Goal: Book appointment/travel/reservation

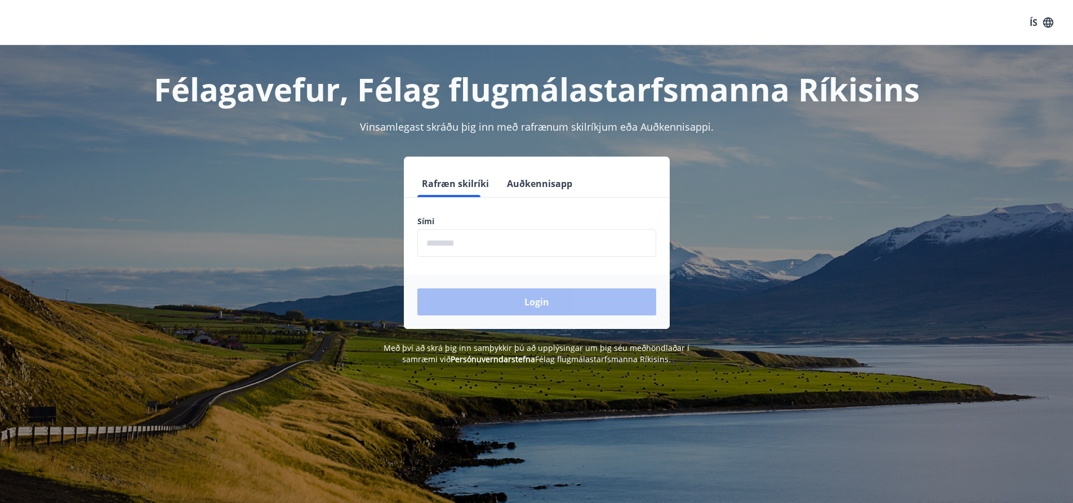
click at [466, 242] on input "phone" at bounding box center [536, 243] width 239 height 28
type input "********"
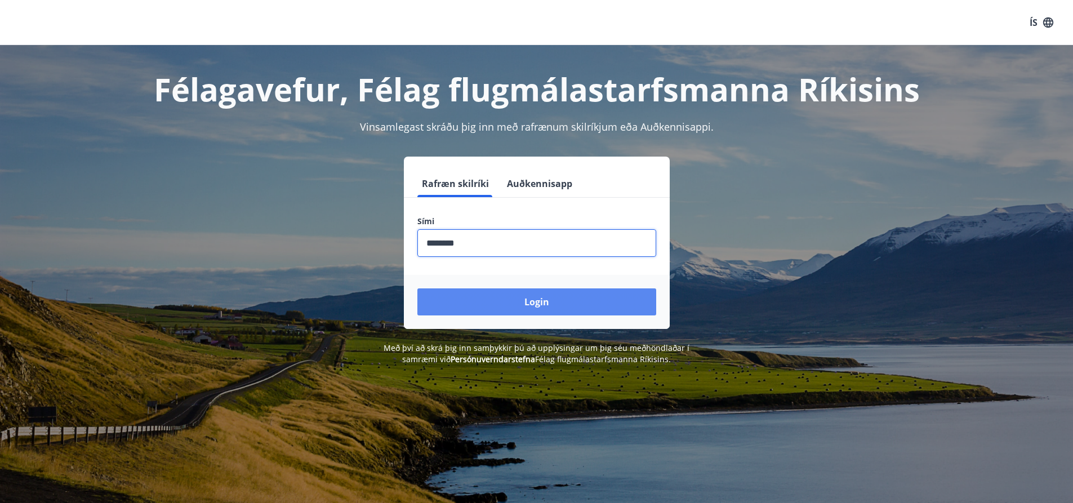
click at [506, 291] on button "Login" at bounding box center [536, 301] width 239 height 27
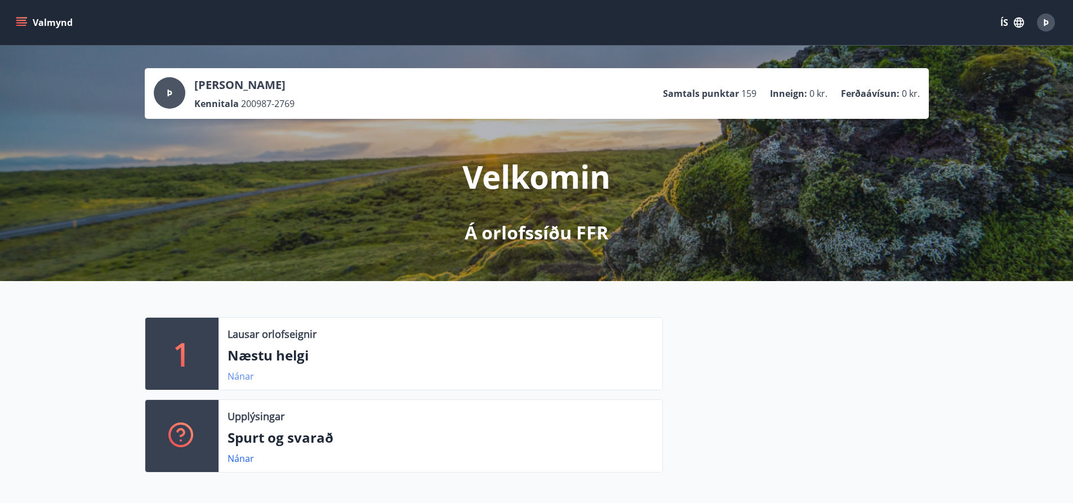
click at [244, 381] on link "Nánar" at bounding box center [241, 376] width 26 height 12
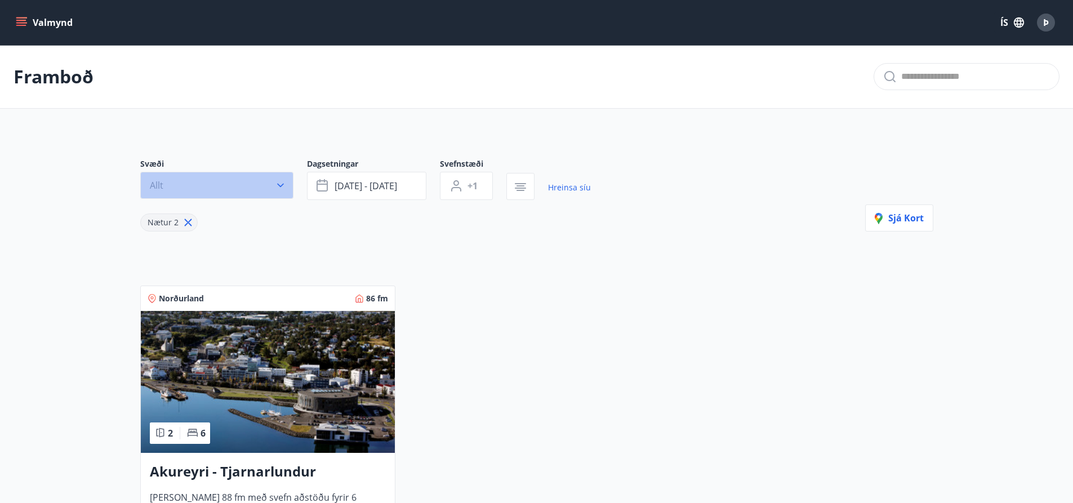
click at [238, 175] on button "Allt" at bounding box center [216, 185] width 153 height 27
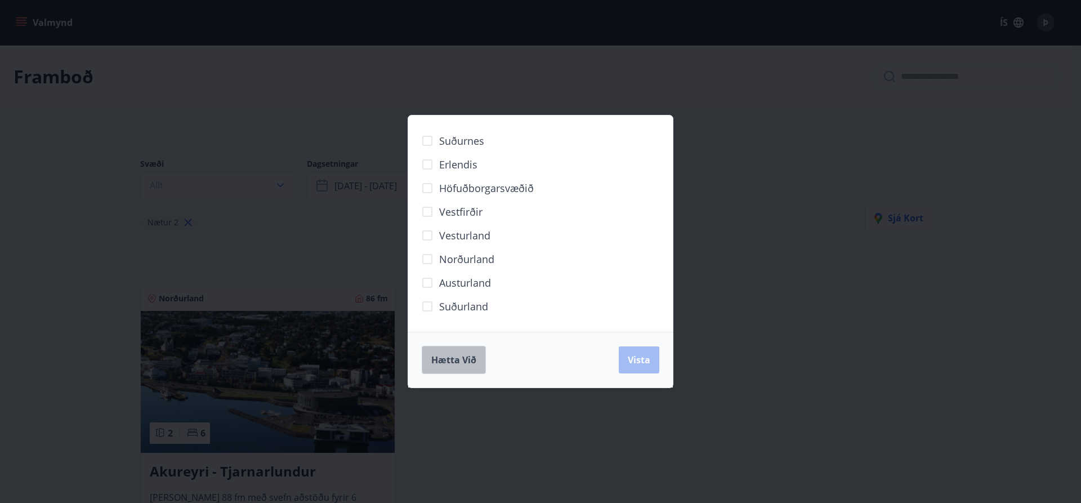
click at [457, 367] on button "Hætta við" at bounding box center [454, 360] width 64 height 28
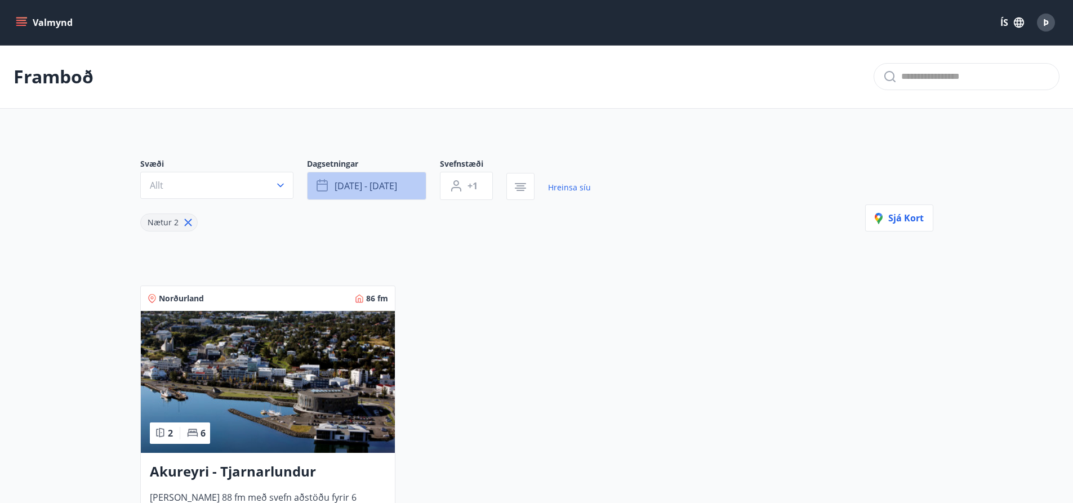
click at [390, 184] on span "[DATE] - [DATE]" at bounding box center [366, 186] width 63 height 12
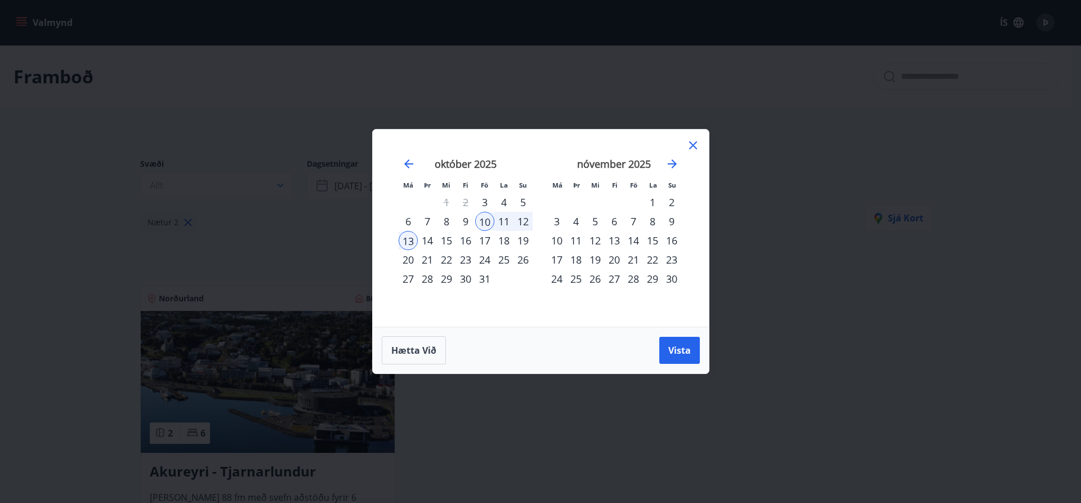
click at [487, 240] on div "17" at bounding box center [484, 240] width 19 height 19
click at [408, 263] on div "20" at bounding box center [408, 259] width 19 height 19
click at [664, 348] on button "Vista" at bounding box center [679, 350] width 41 height 27
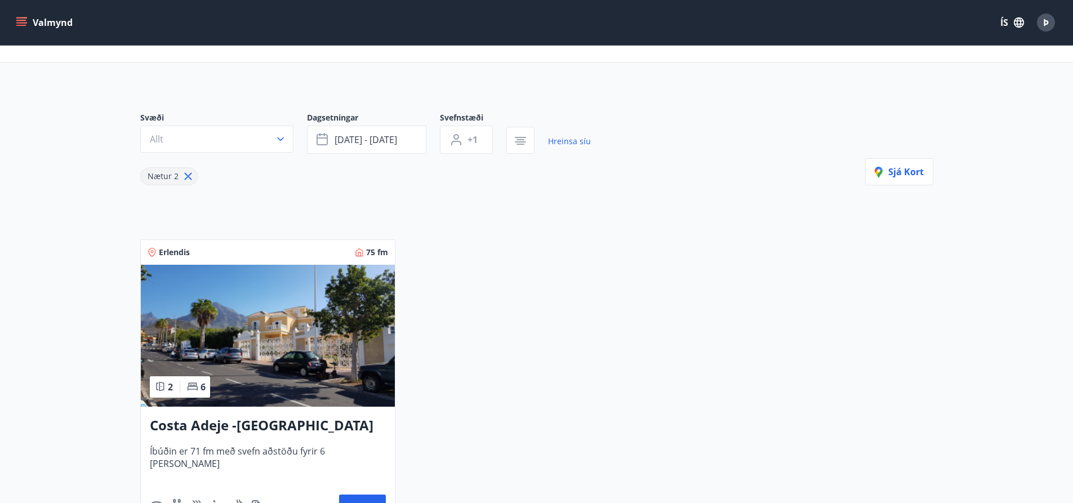
scroll to position [169, 0]
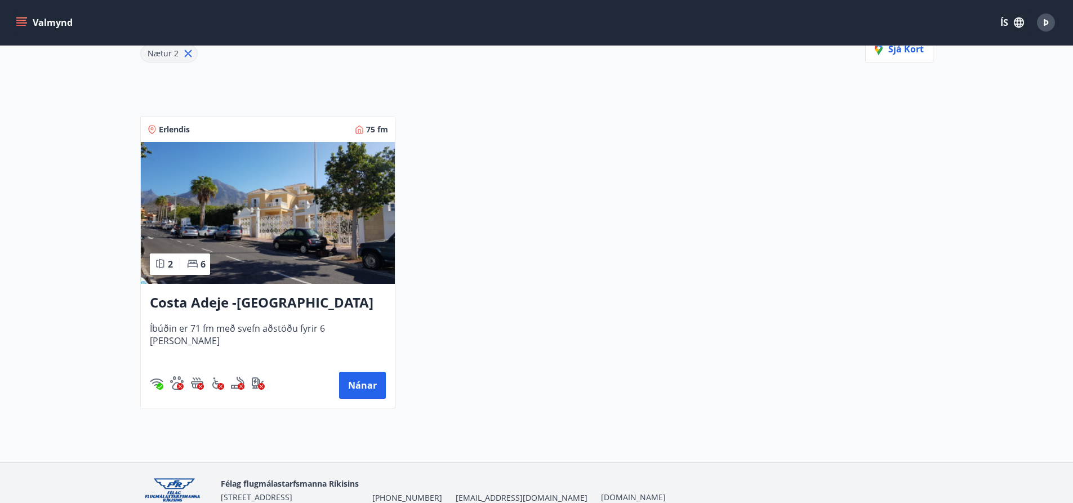
click at [254, 307] on h3 "Costa Adeje -[GEOGRAPHIC_DATA]" at bounding box center [268, 303] width 236 height 20
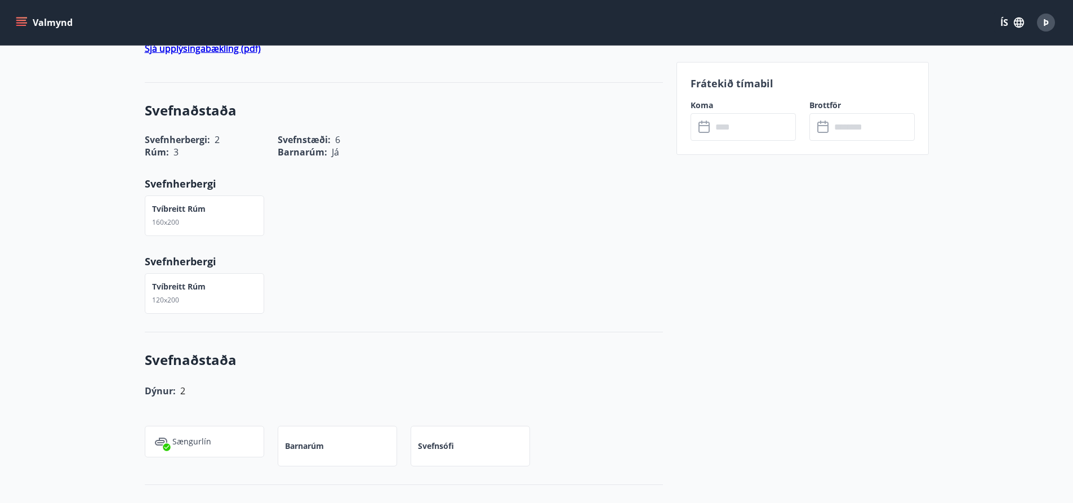
scroll to position [676, 0]
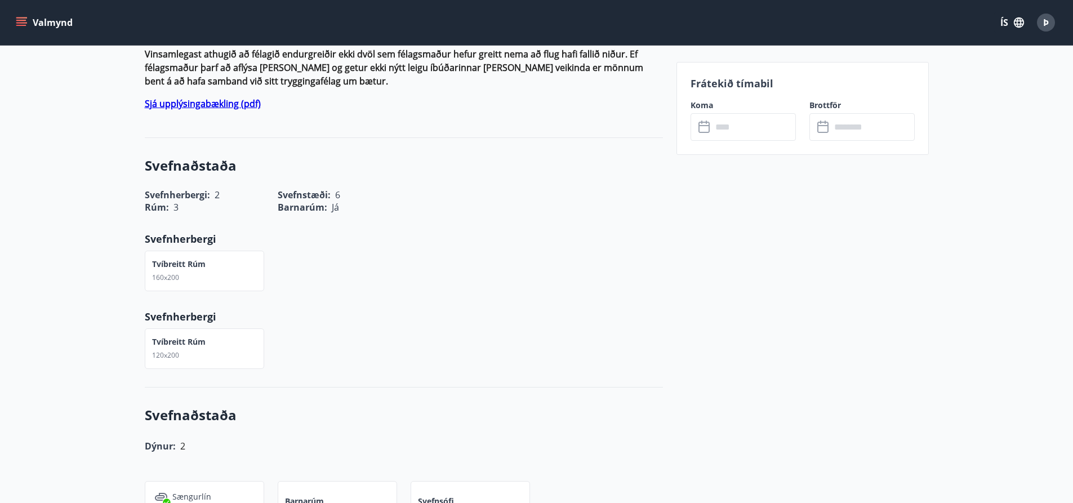
click at [758, 133] on input "text" at bounding box center [754, 127] width 84 height 28
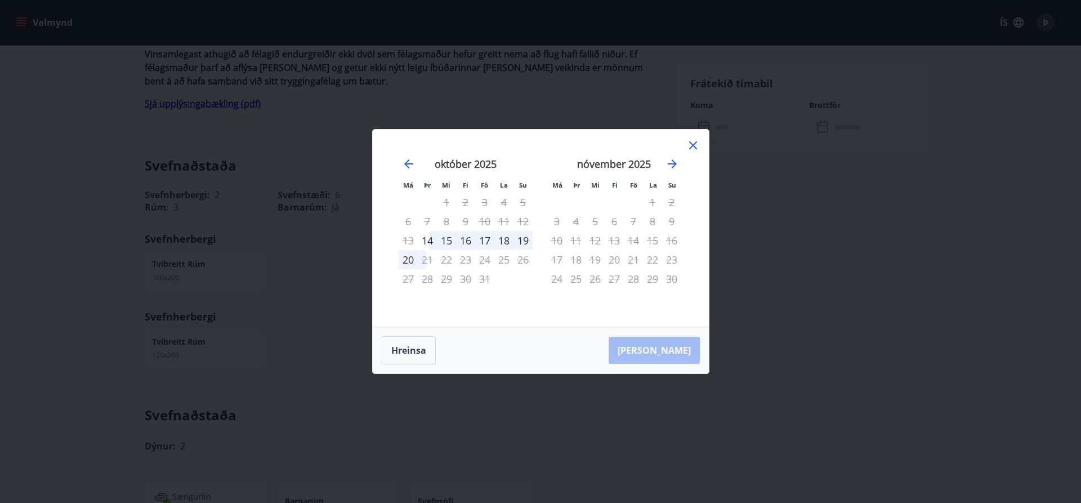
click at [698, 149] on icon at bounding box center [693, 146] width 14 height 14
